Goal: Task Accomplishment & Management: Use online tool/utility

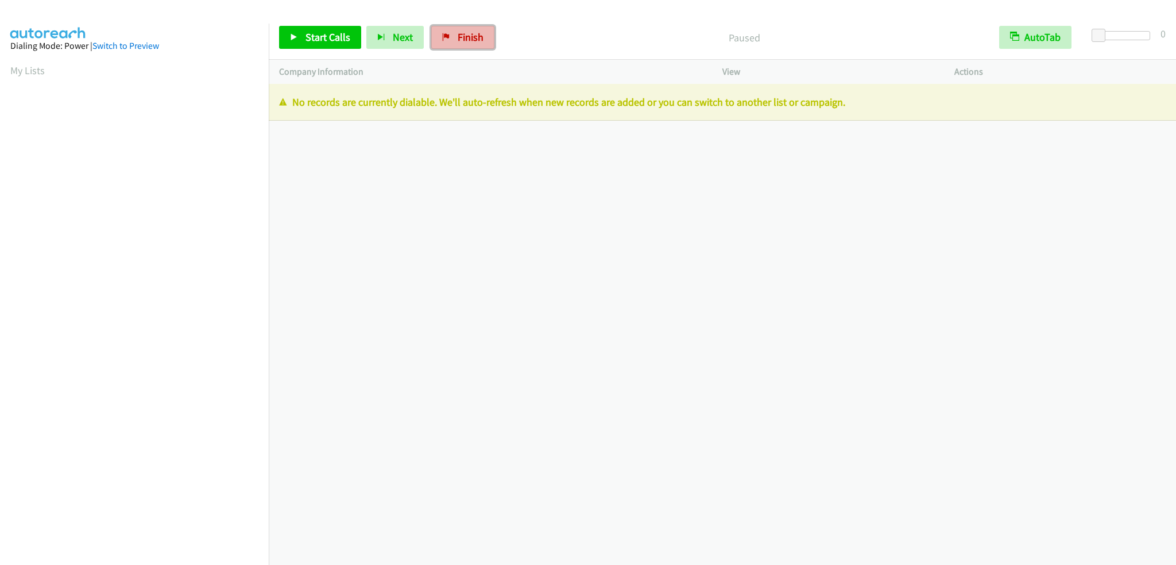
click at [442, 43] on link "Finish" at bounding box center [462, 37] width 63 height 23
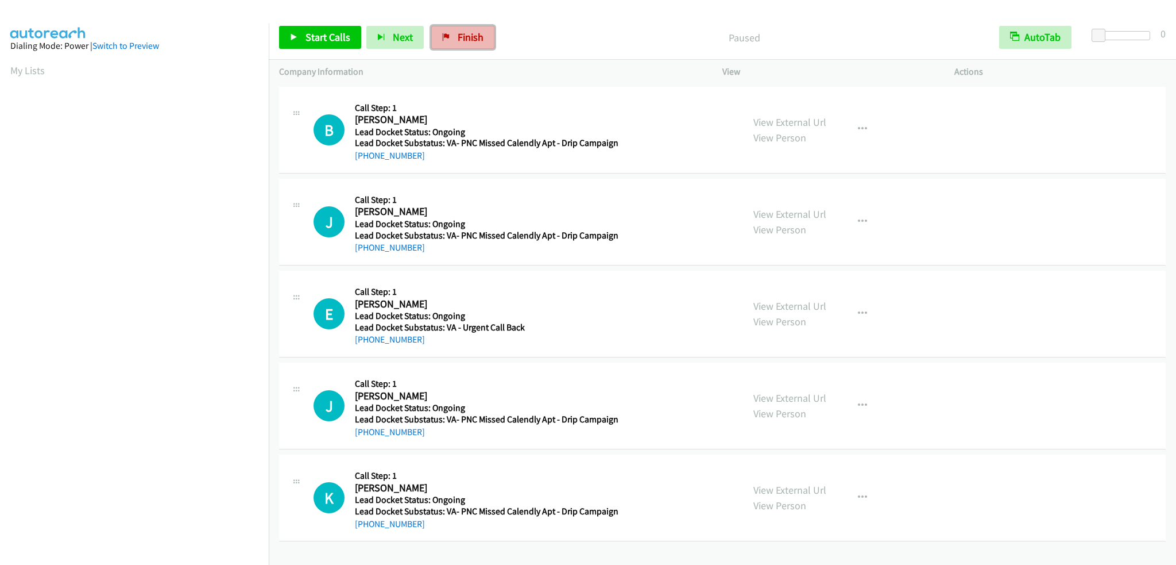
click at [446, 29] on link "Finish" at bounding box center [462, 37] width 63 height 23
click at [468, 41] on span "Finish" at bounding box center [471, 36] width 26 height 13
